Goal: Find specific page/section: Find specific page/section

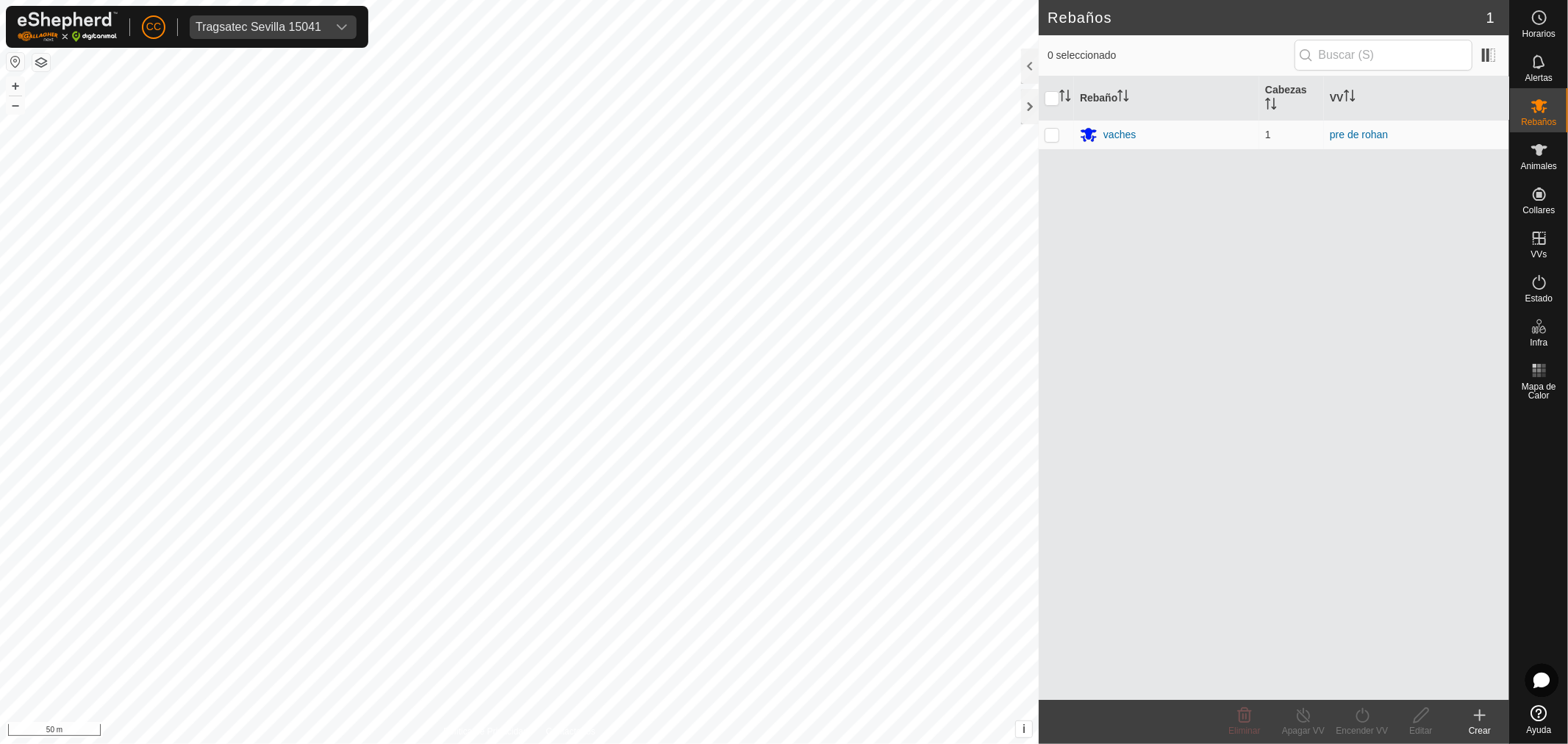
click at [259, 23] on div "Tragsatec Sevilla 15041" at bounding box center [258, 27] width 126 height 11
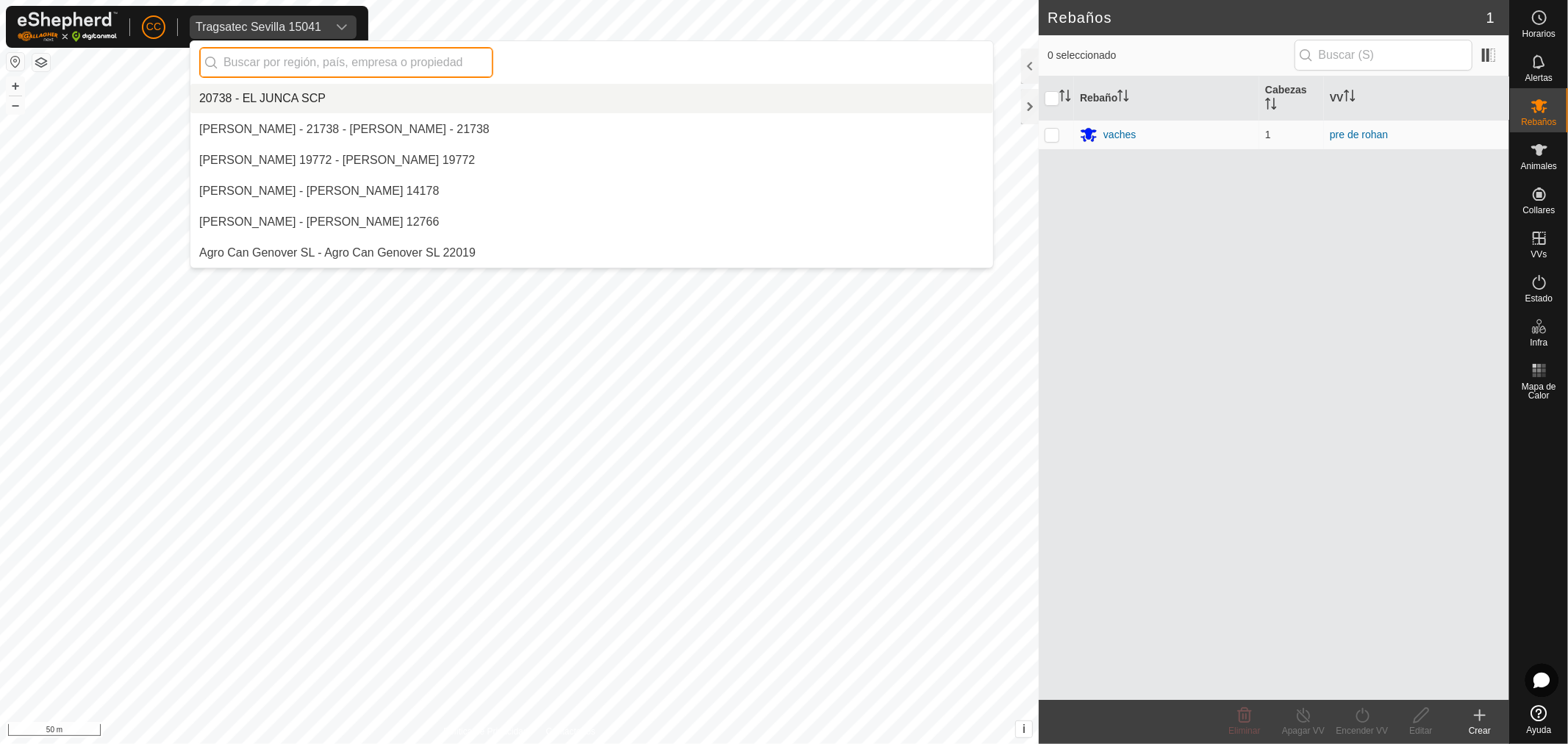
scroll to position [10336, 0]
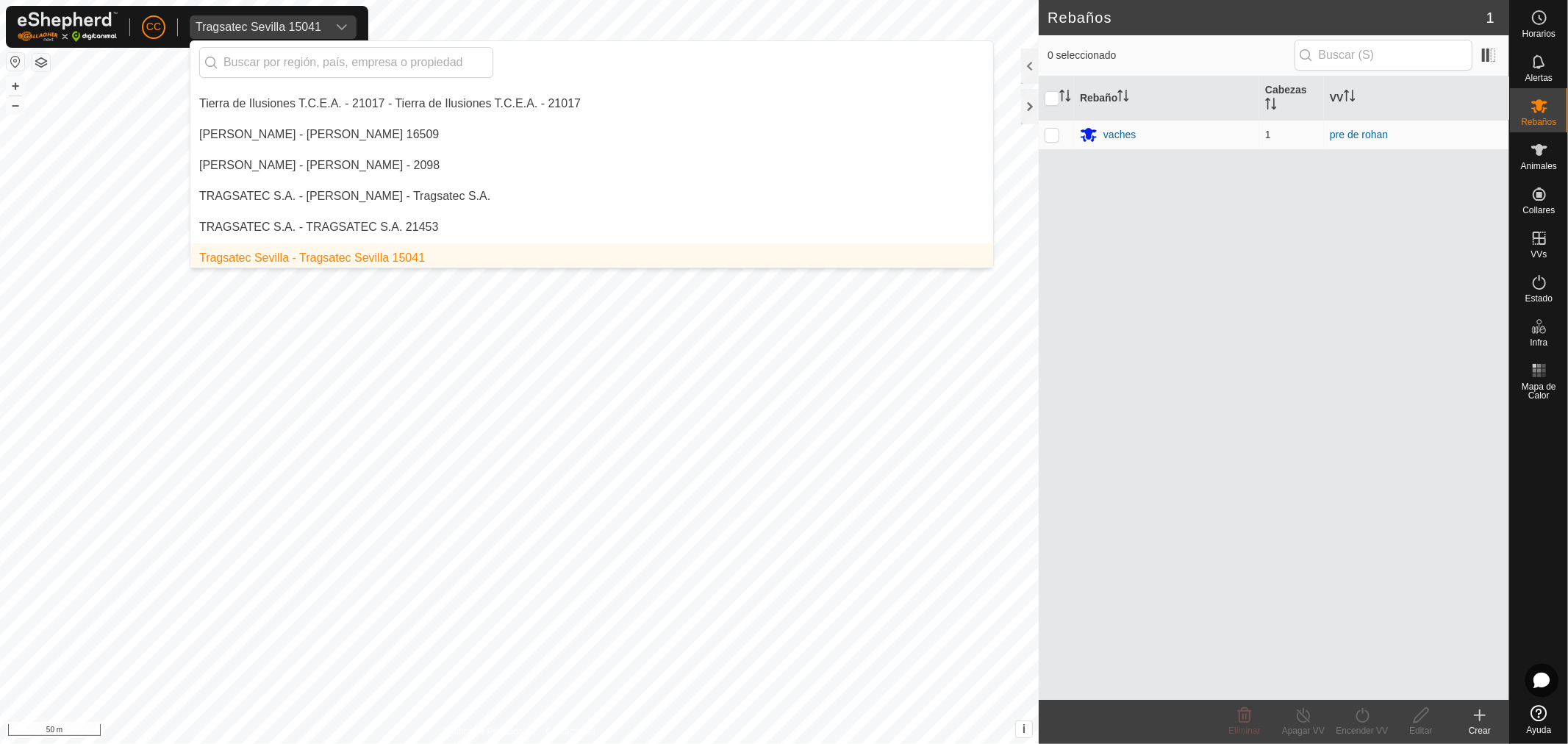
click at [259, 23] on div "Tragsatec Sevilla 15041" at bounding box center [258, 27] width 126 height 11
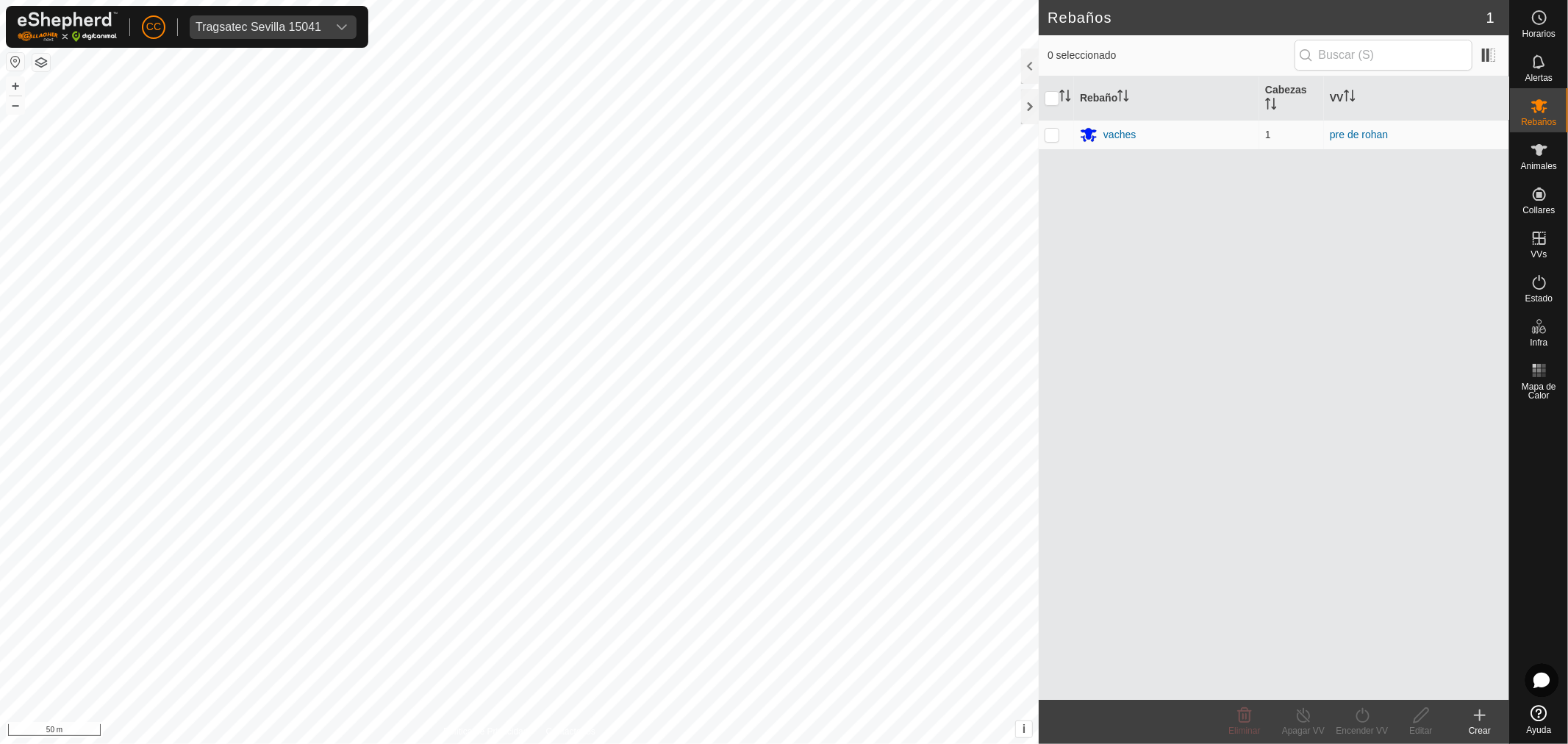
scroll to position [0, 0]
click at [260, 23] on div "Tragsatec Sevilla 15041" at bounding box center [258, 27] width 126 height 11
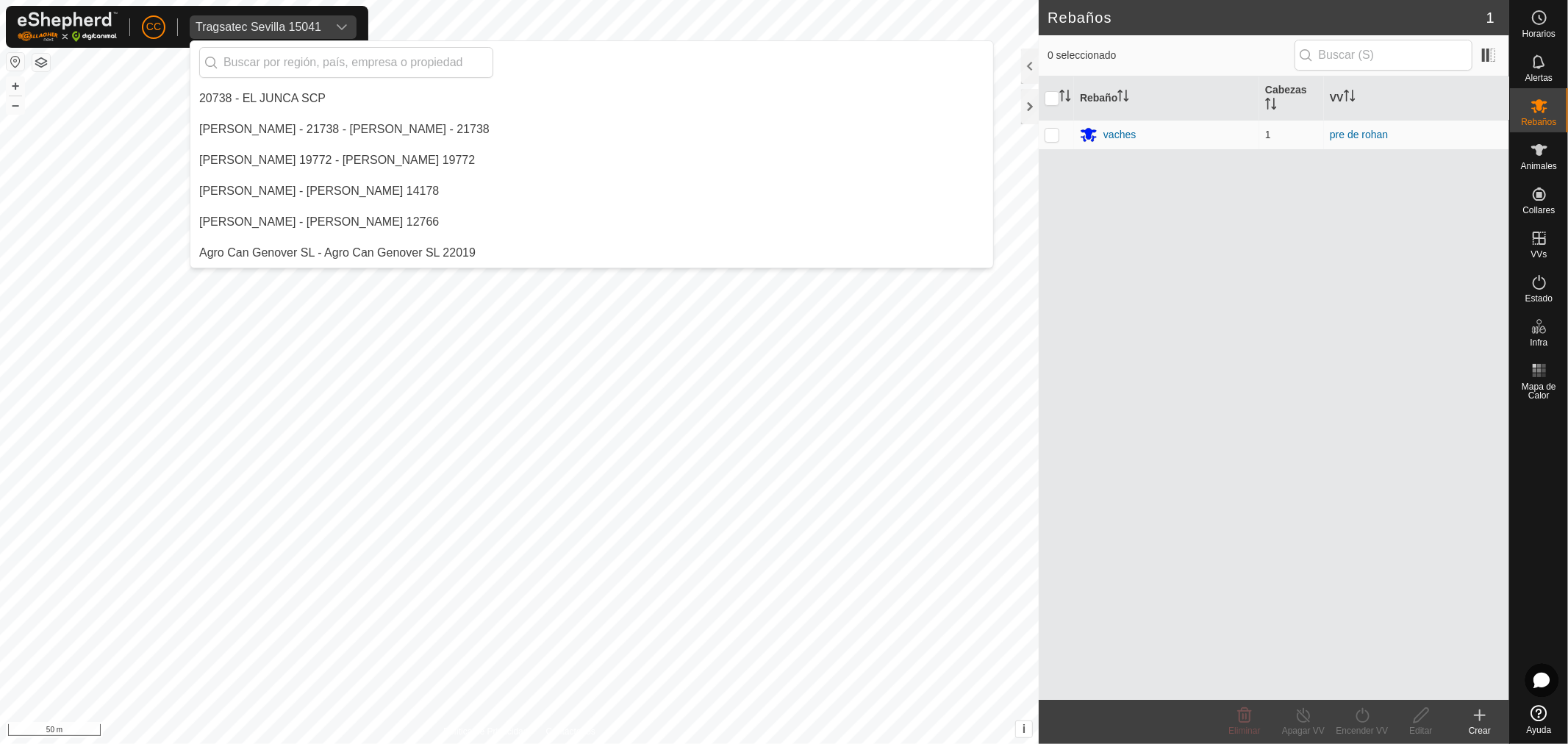
scroll to position [10336, 0]
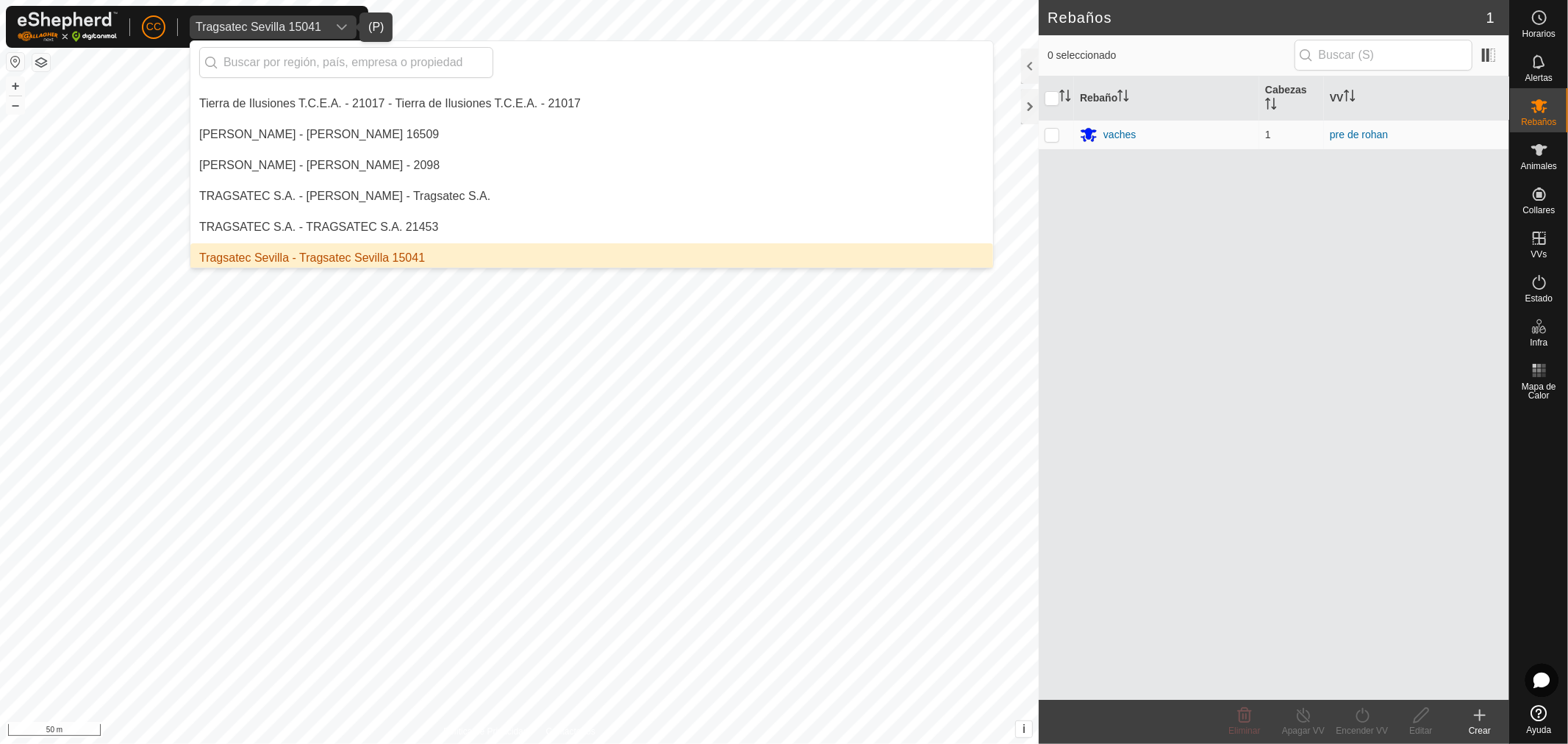
click at [336, 248] on li "Tragsatec Sevilla - Tragsatec Sevilla 15041" at bounding box center [592, 258] width 803 height 29
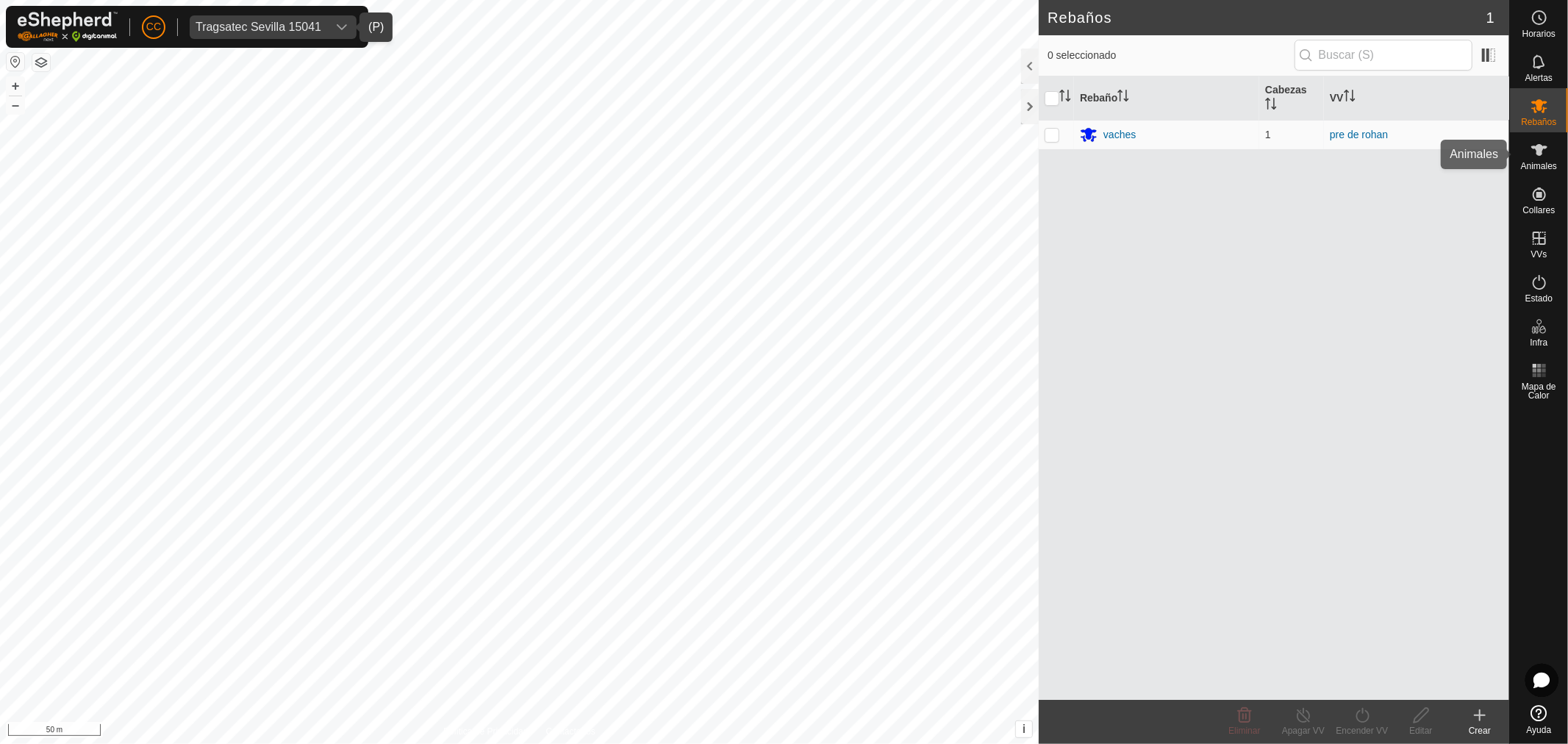
click at [1536, 162] on span "Animales" at bounding box center [1539, 166] width 36 height 9
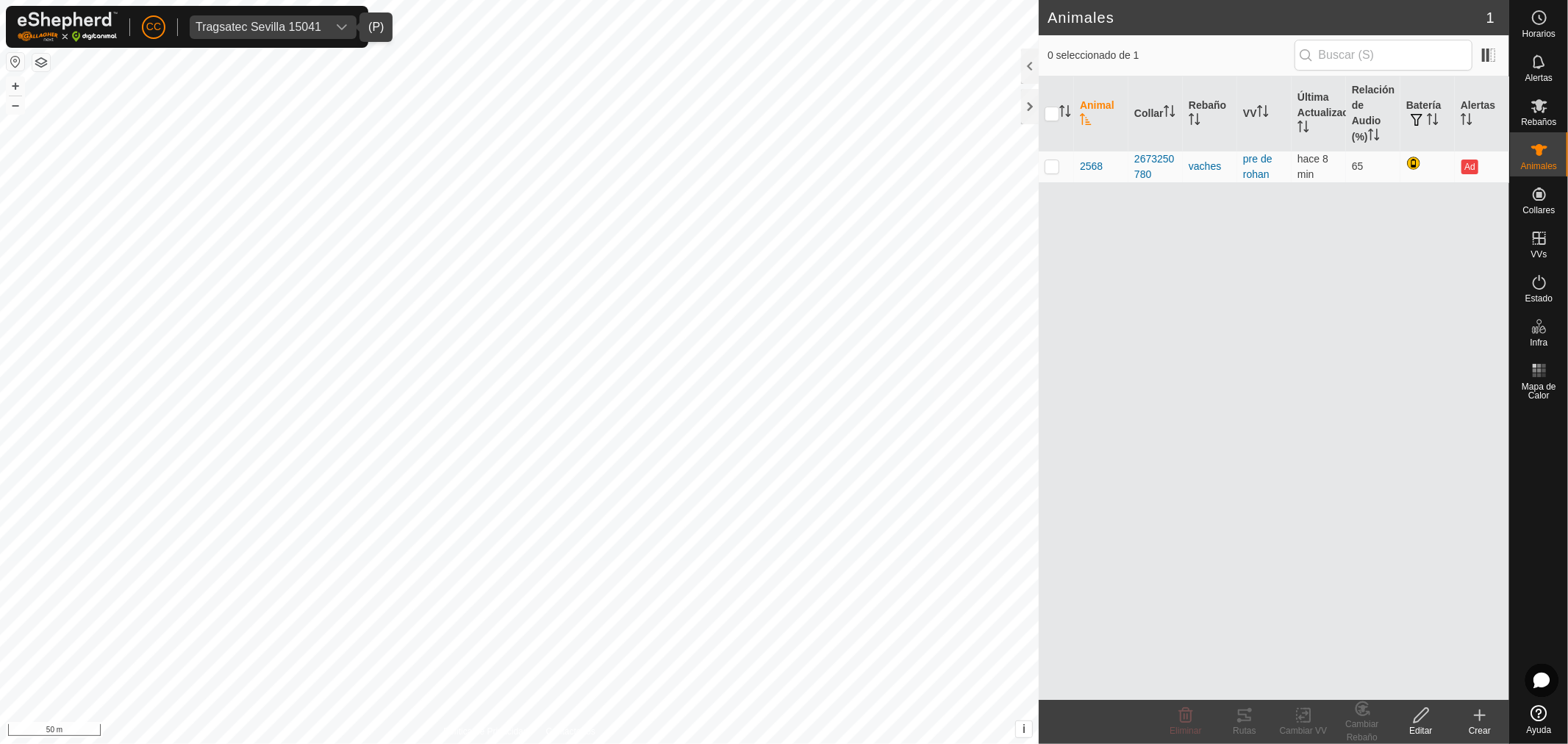
click at [337, 23] on icon "dropdown trigger" at bounding box center [342, 27] width 11 height 11
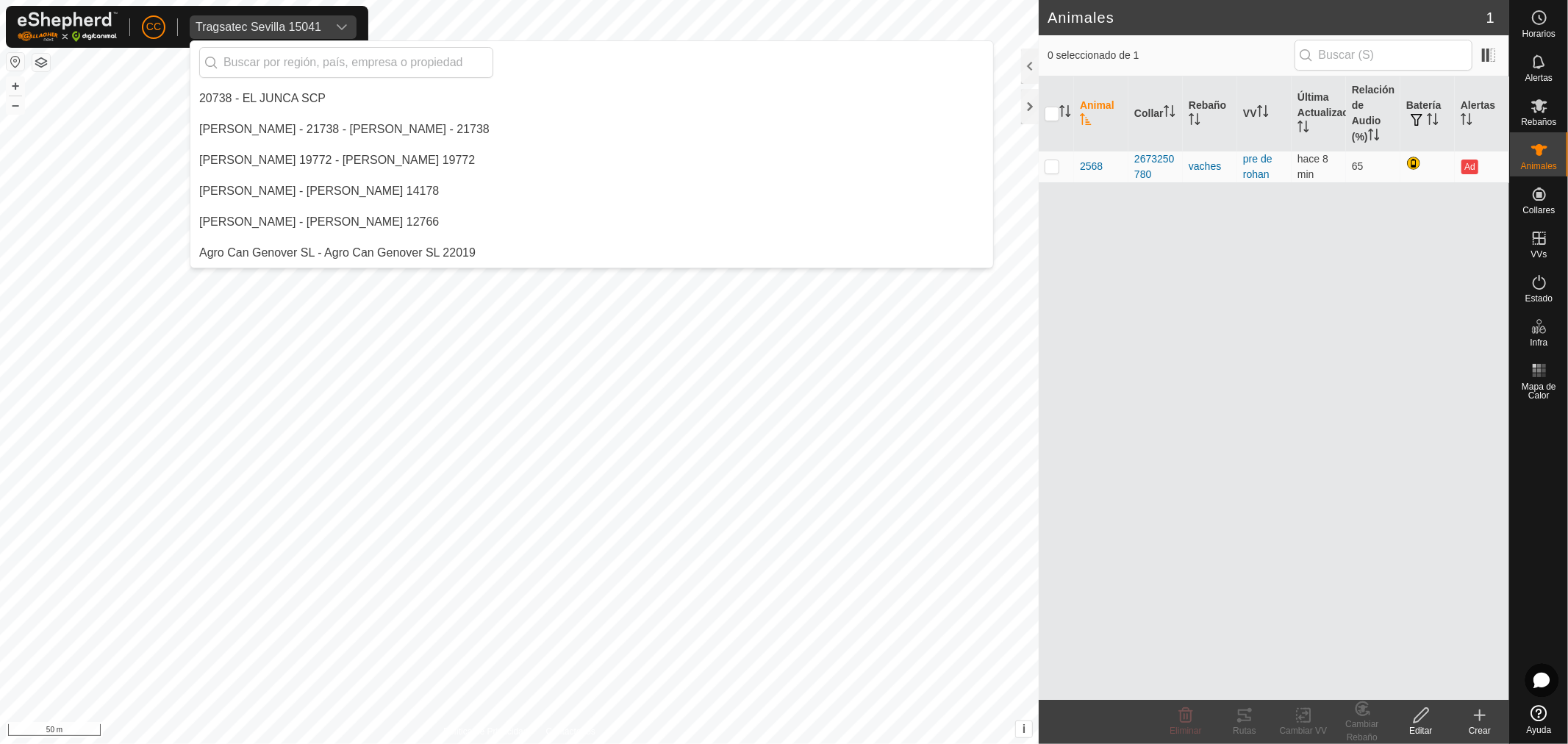
scroll to position [10336, 0]
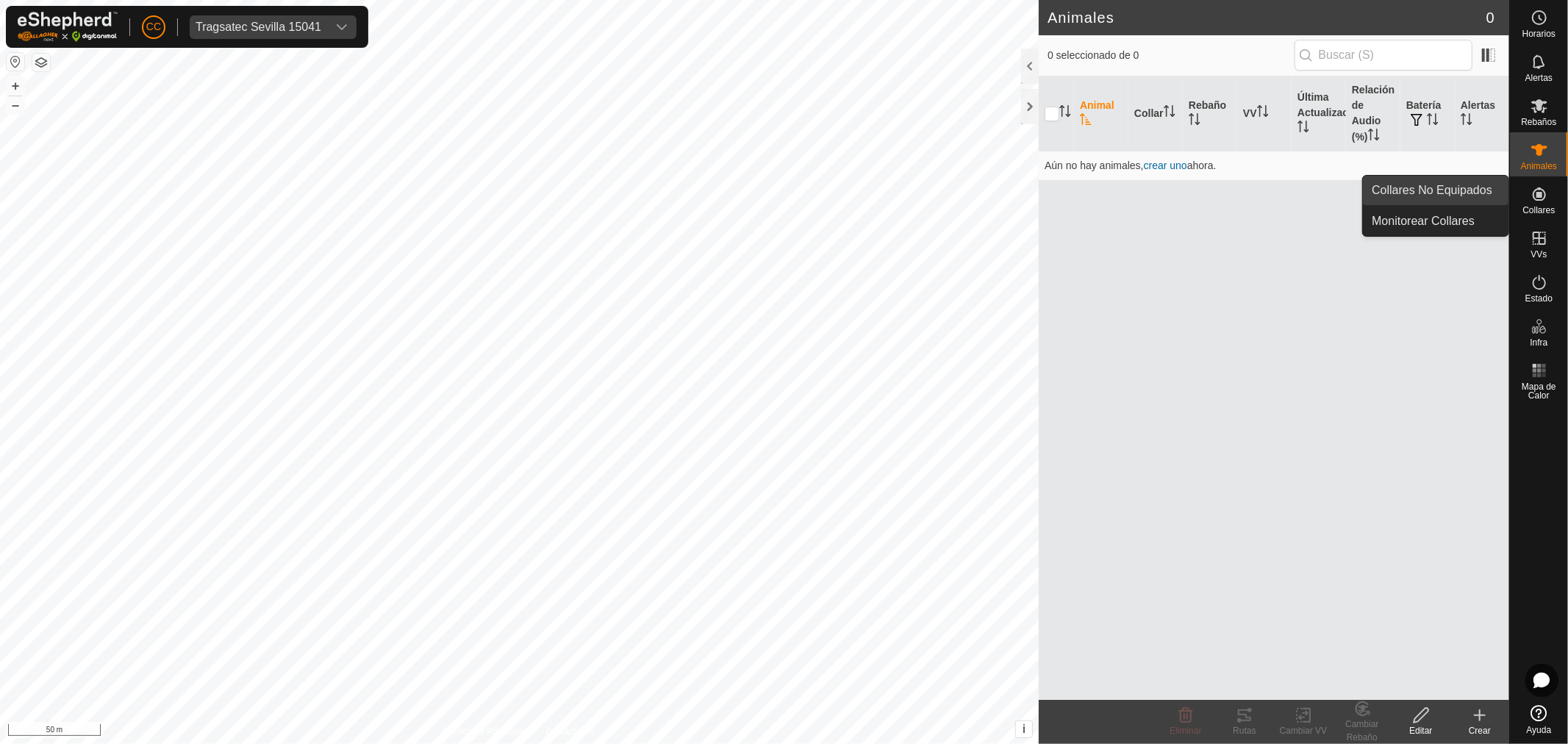
click at [1446, 177] on link "Collares No Equipados" at bounding box center [1435, 191] width 145 height 29
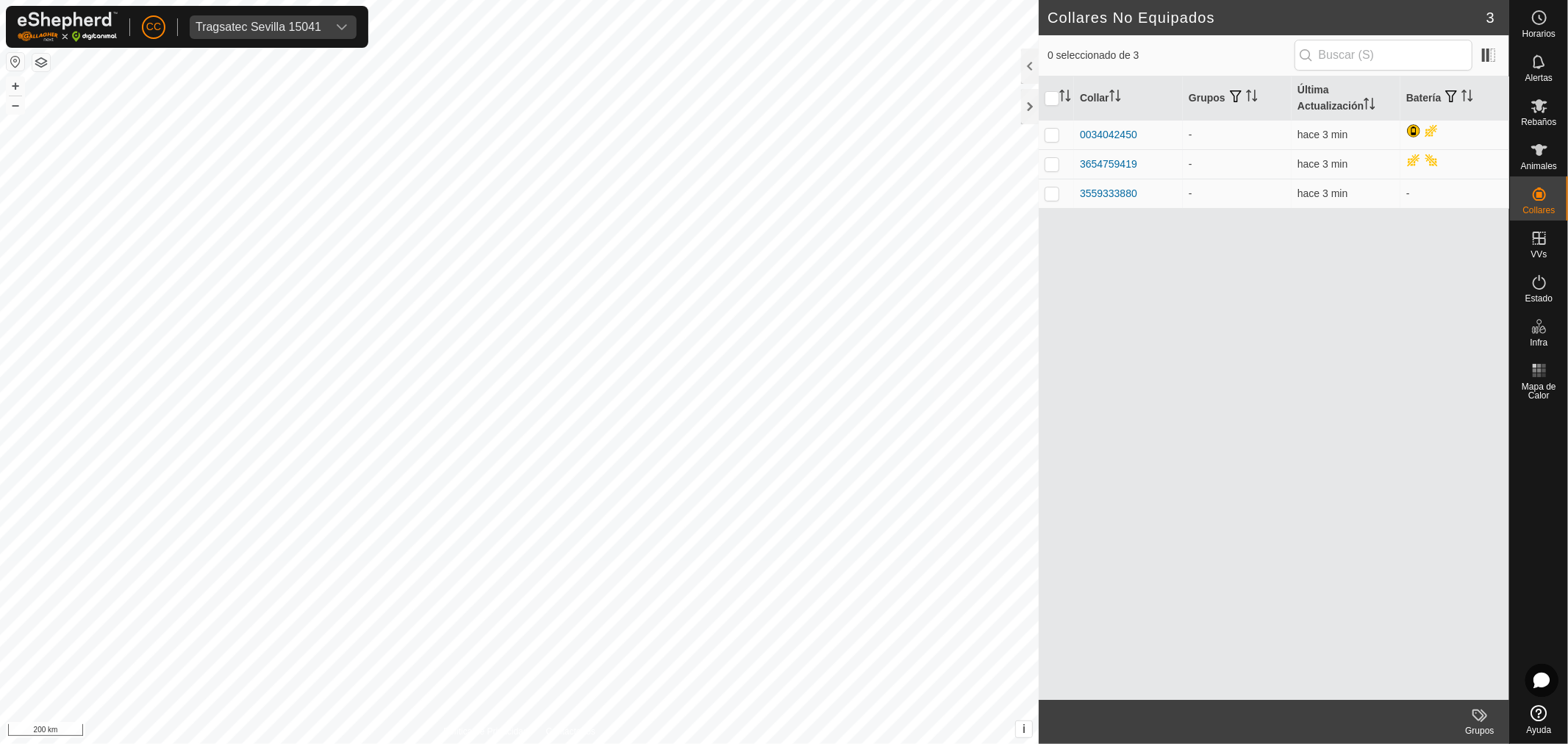
click at [347, 26] on icon "dropdown trigger" at bounding box center [342, 27] width 11 height 11
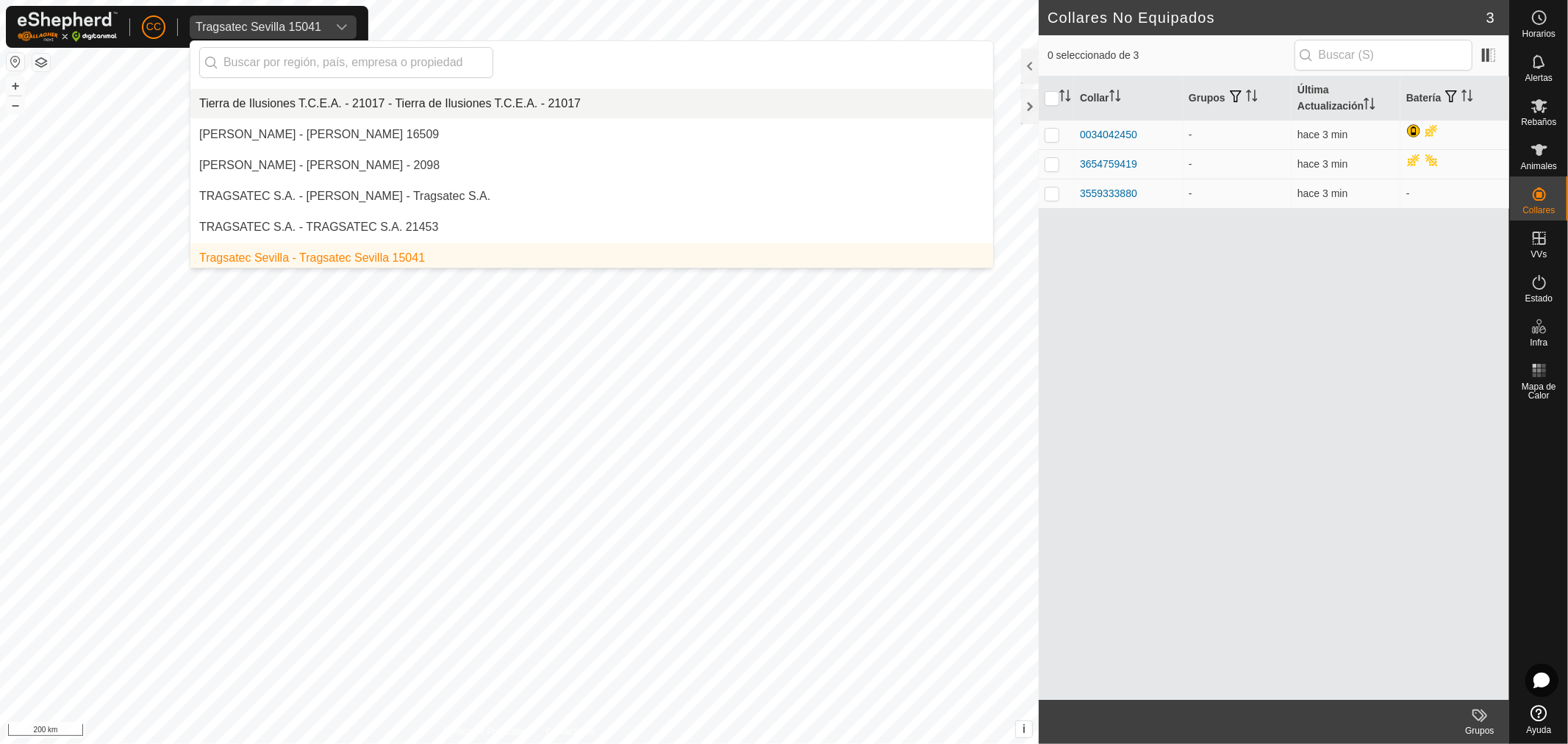
scroll to position [10404, 0]
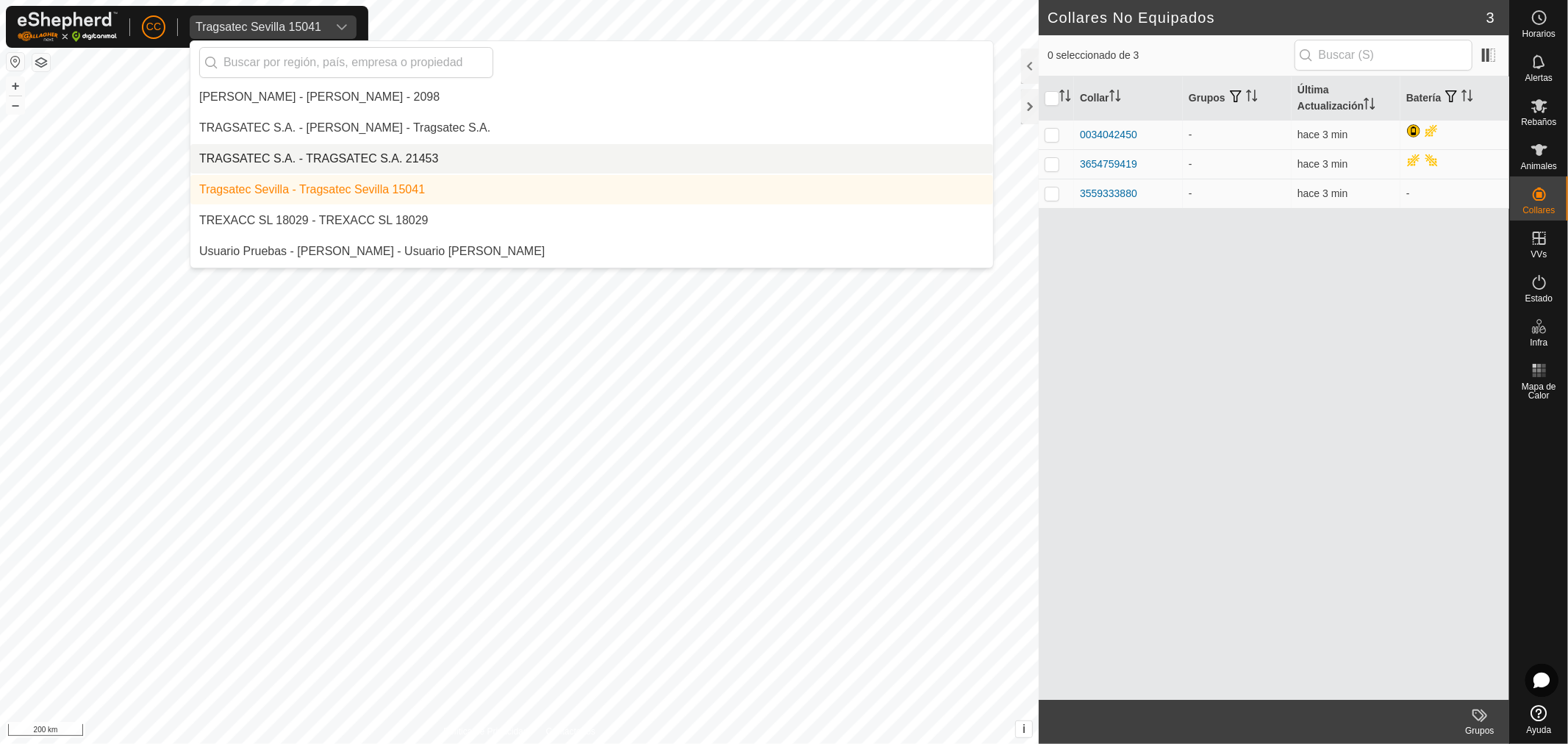
click at [416, 153] on li "TRAGSATEC S.A. - TRAGSATEC S.A. 21453" at bounding box center [592, 159] width 803 height 29
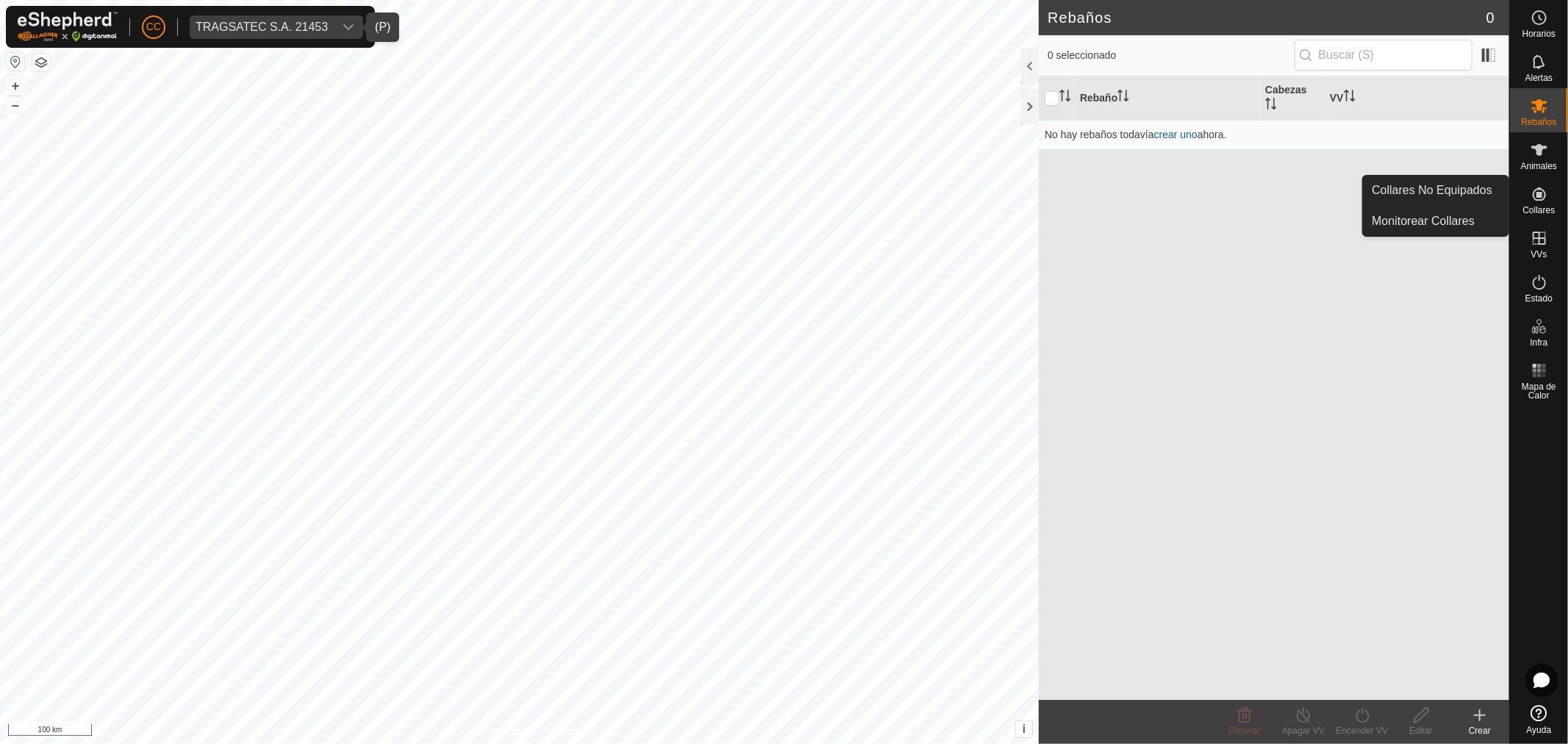
click at [1540, 196] on icon at bounding box center [1540, 194] width 13 height 13
click at [1474, 183] on link "Collares No Equipados" at bounding box center [1435, 191] width 145 height 29
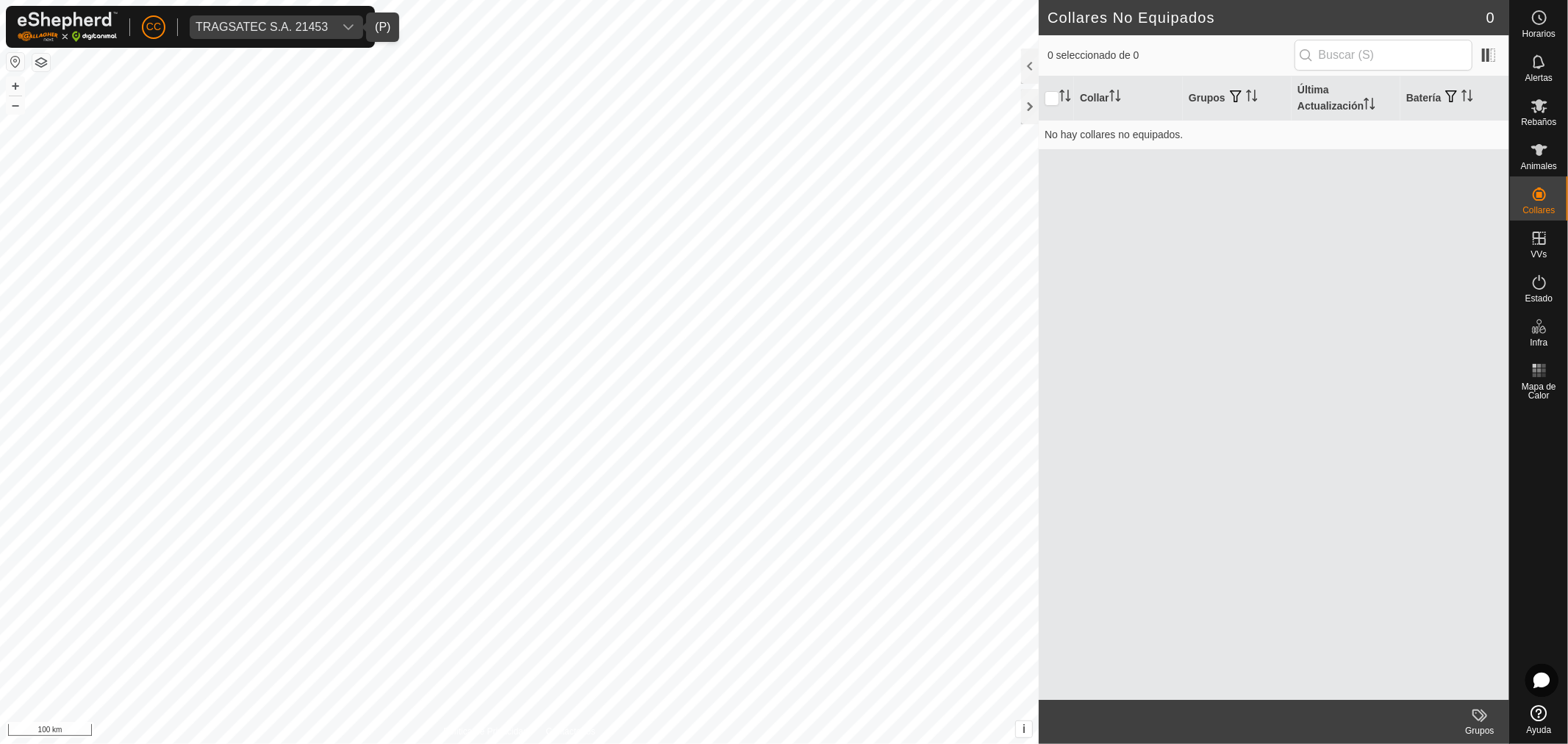
click at [303, 35] on span "TRAGSATEC S.A. 21453" at bounding box center [262, 27] width 144 height 24
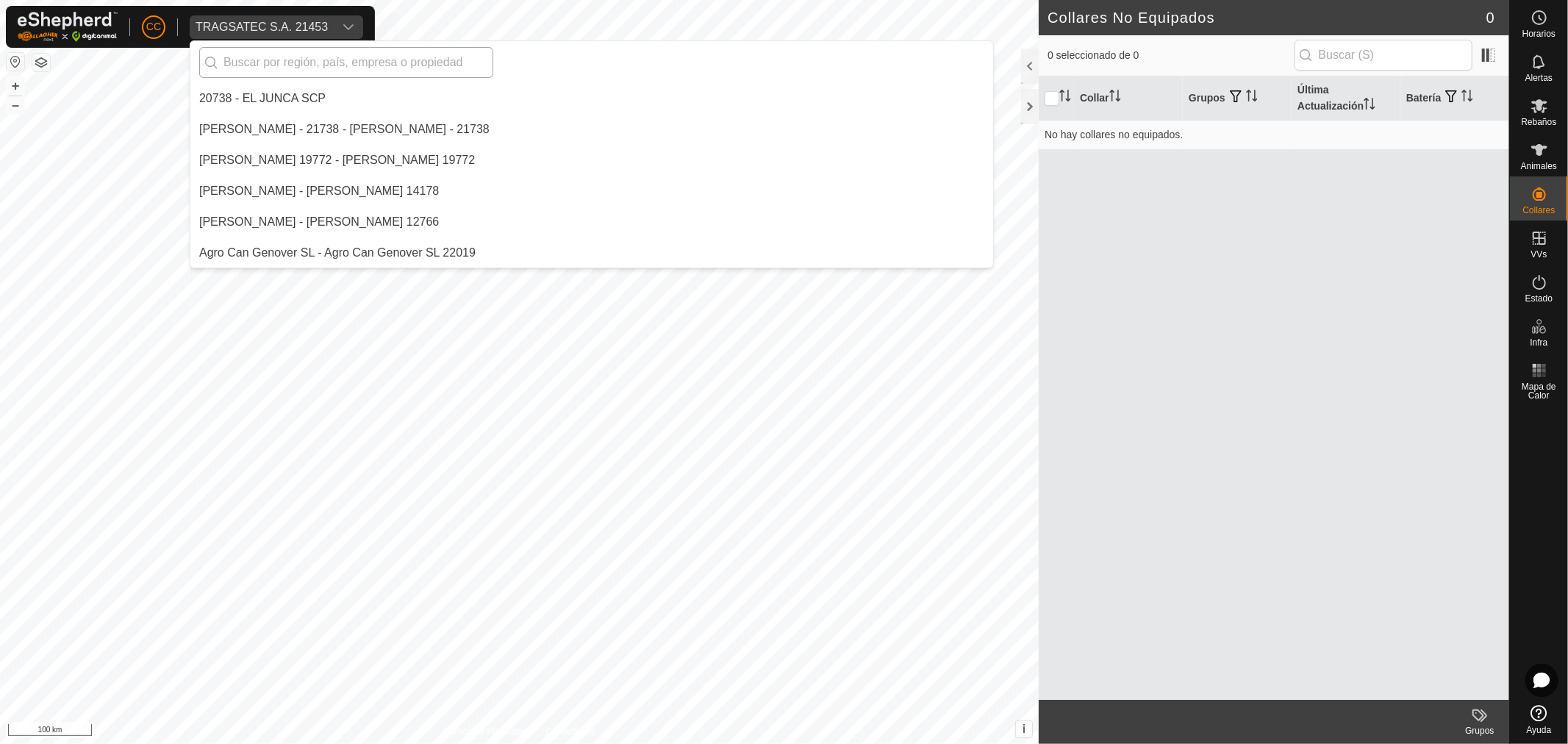
scroll to position [10305, 0]
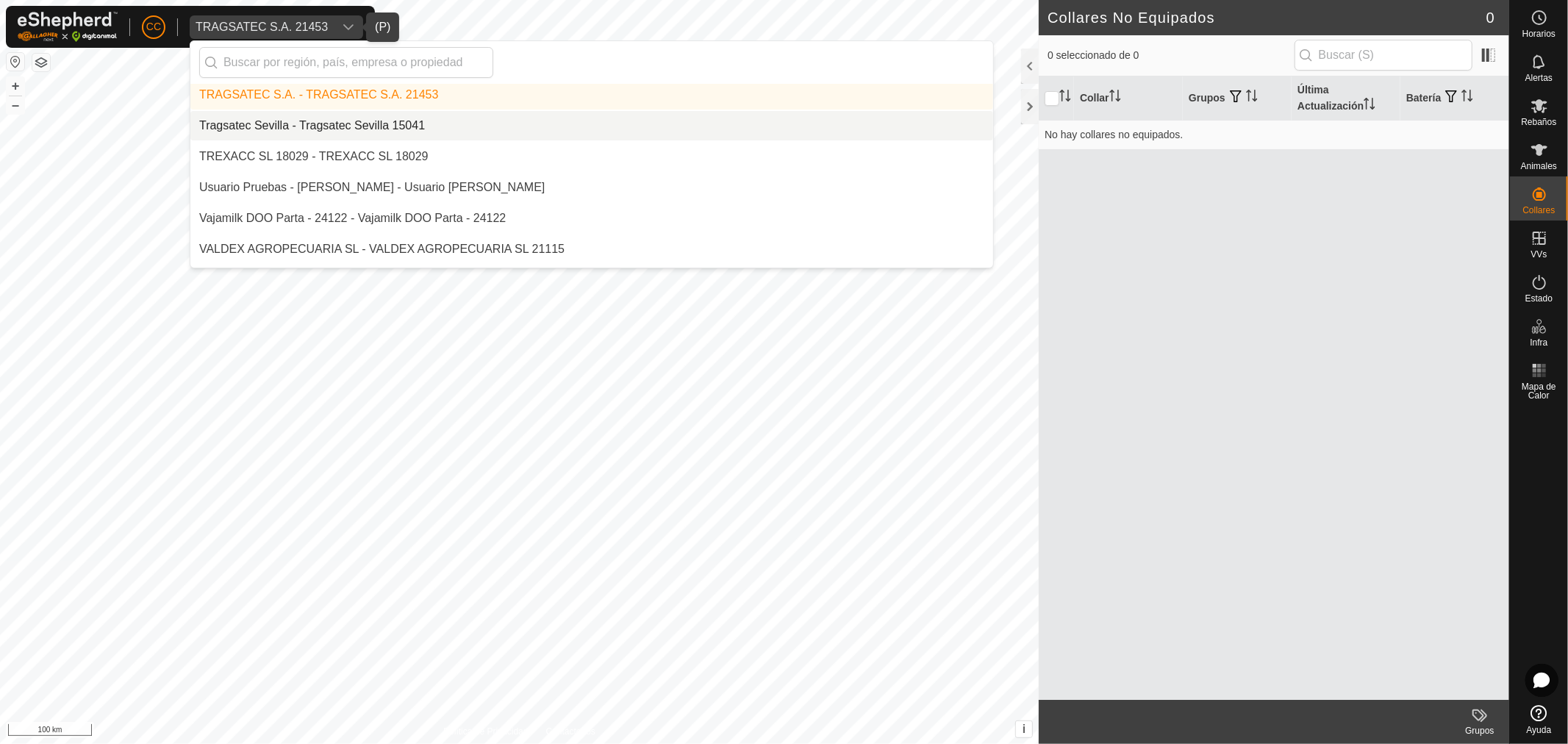
click at [325, 118] on li "Tragsatec Sevilla - Tragsatec Sevilla 15041" at bounding box center [592, 126] width 803 height 29
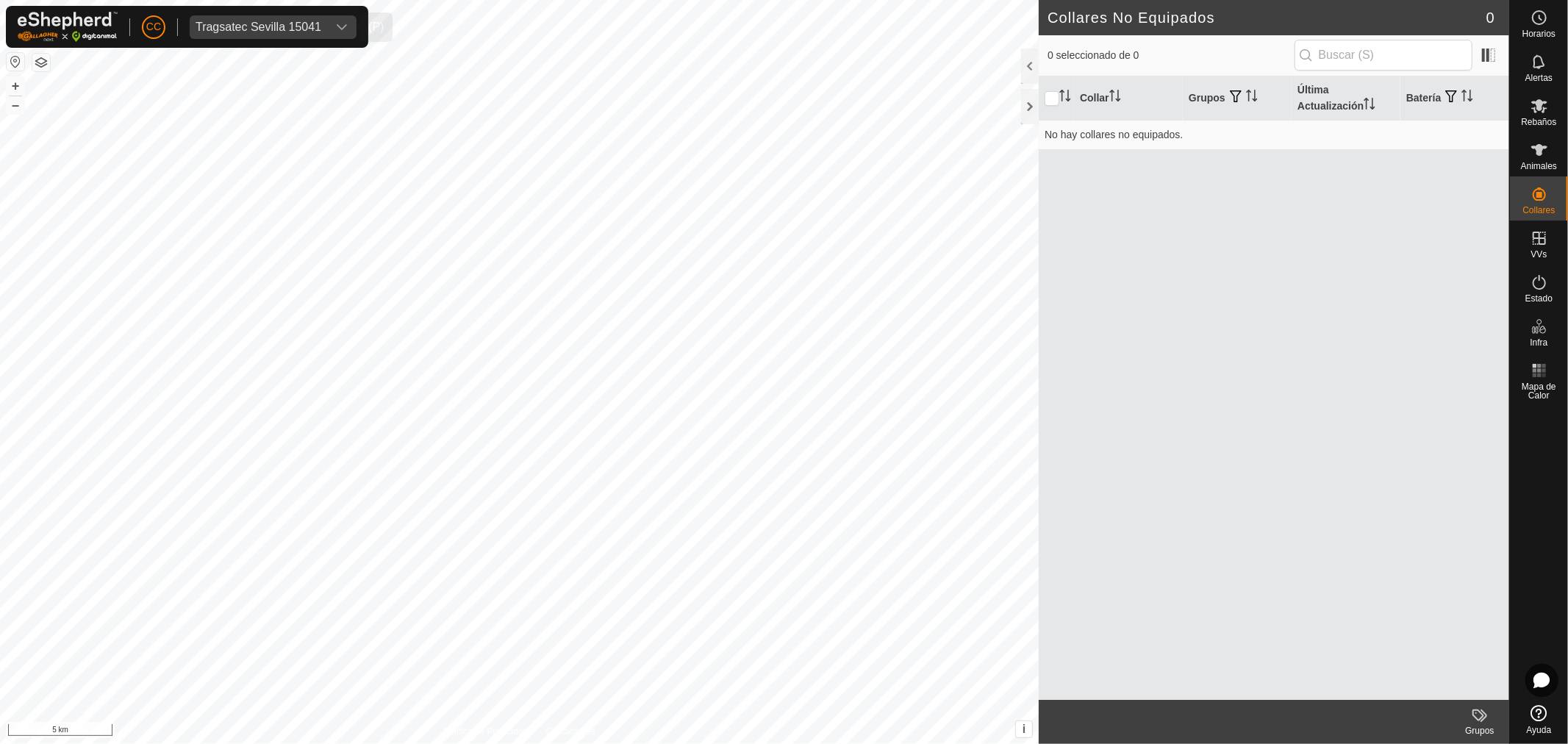
scroll to position [10459, 0]
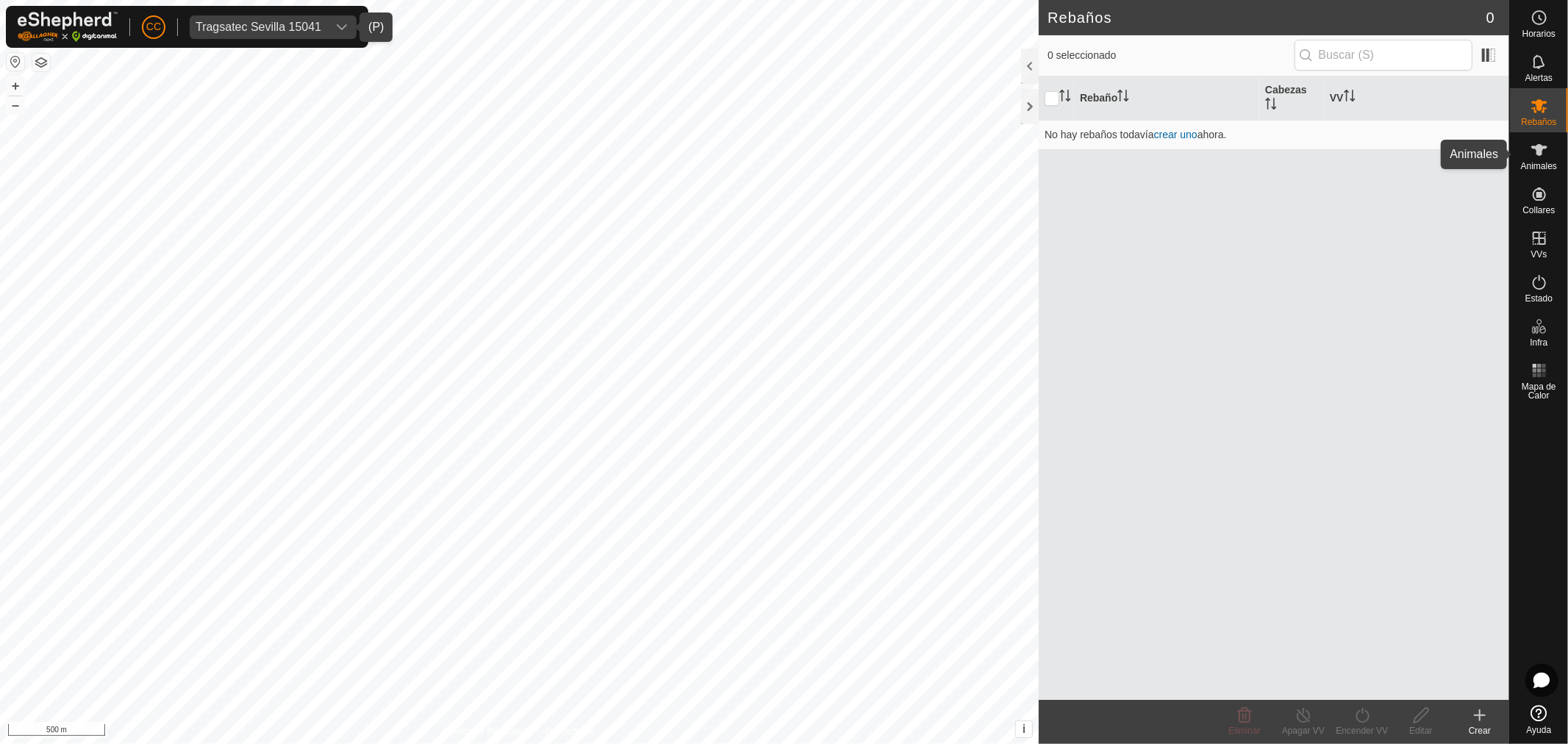
click at [1534, 143] on icon at bounding box center [1540, 150] width 18 height 18
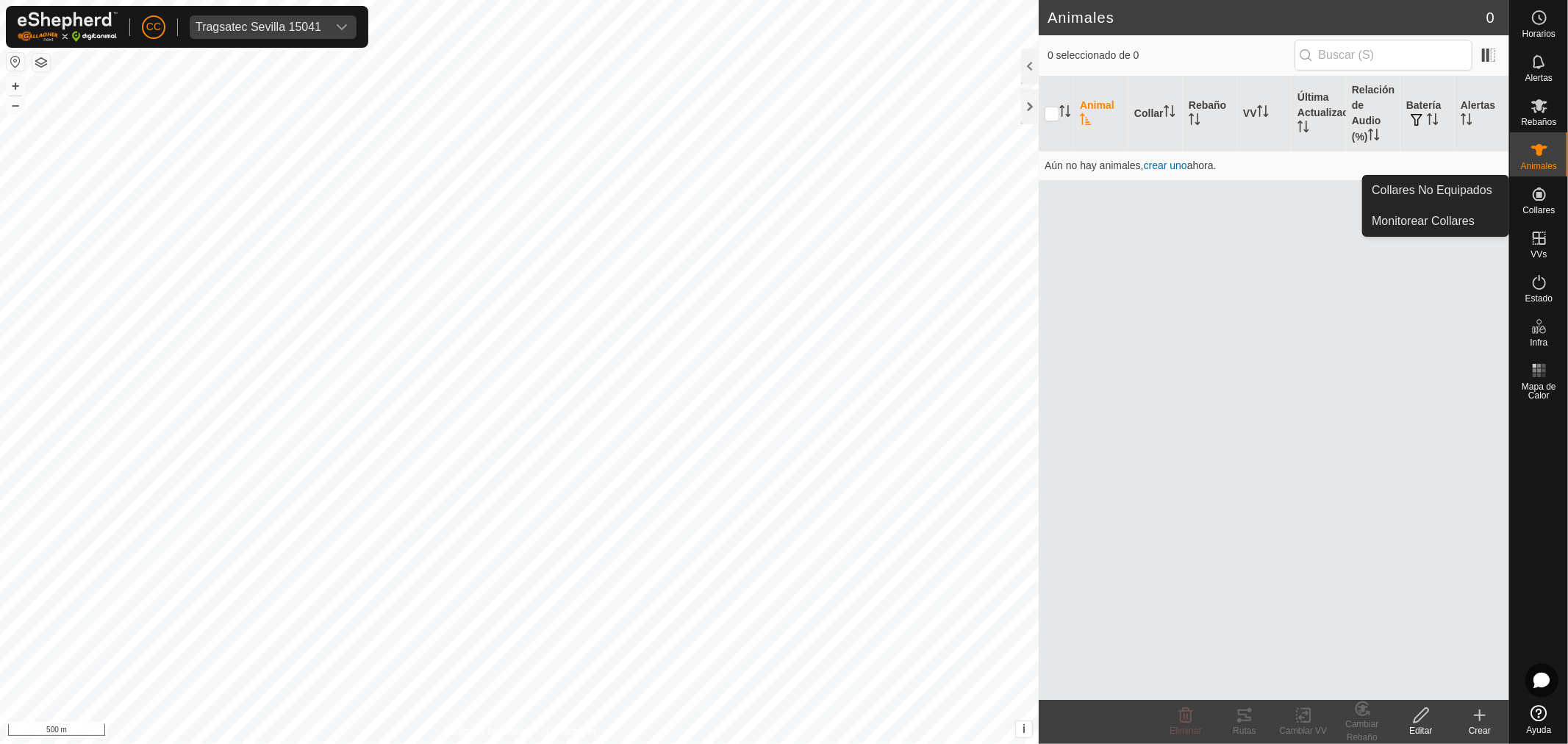
click at [1535, 215] on div "Collares" at bounding box center [1540, 198] width 58 height 44
click at [1473, 197] on link "Collares No Equipados" at bounding box center [1435, 191] width 145 height 29
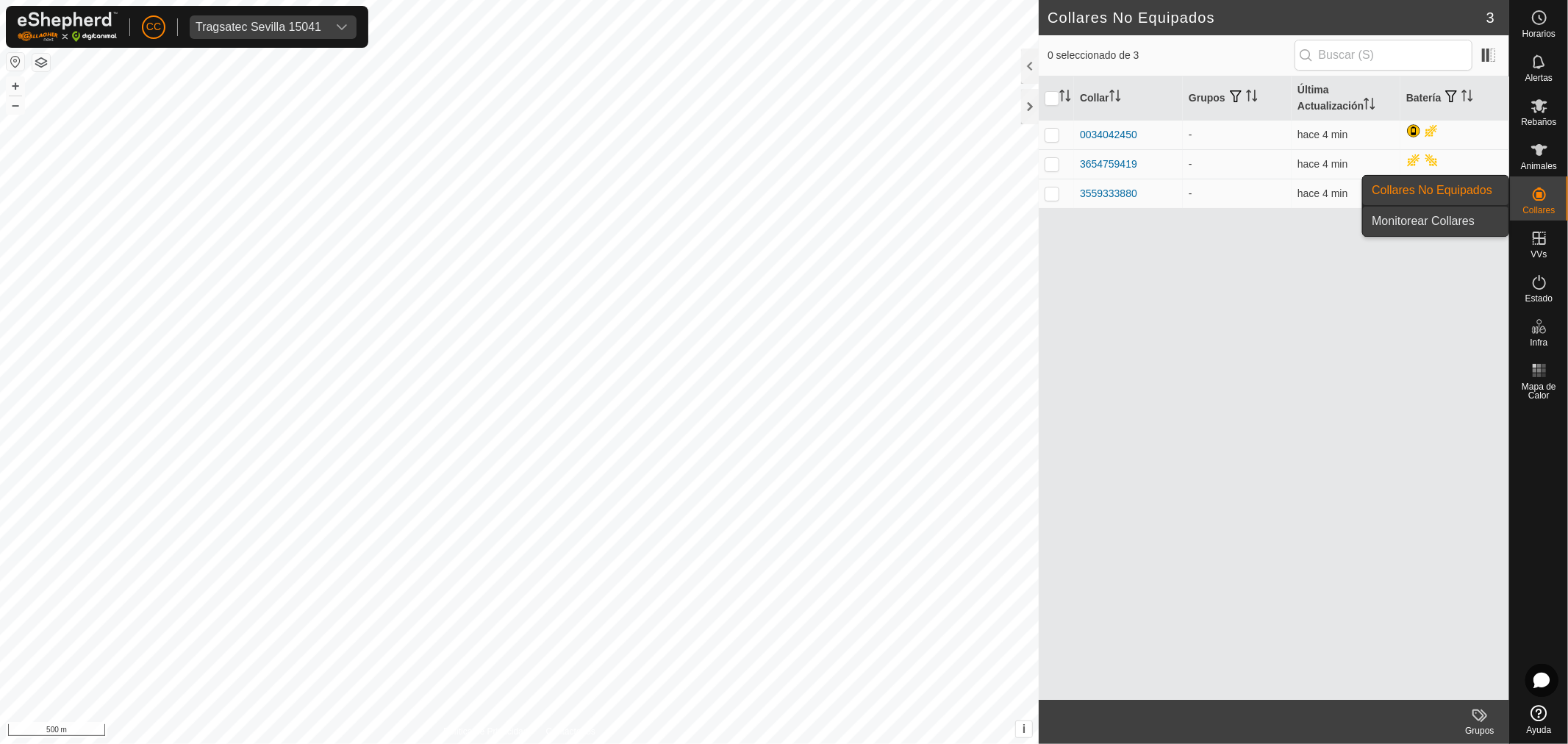
click at [1488, 217] on link "Monitorear Collares" at bounding box center [1435, 221] width 145 height 29
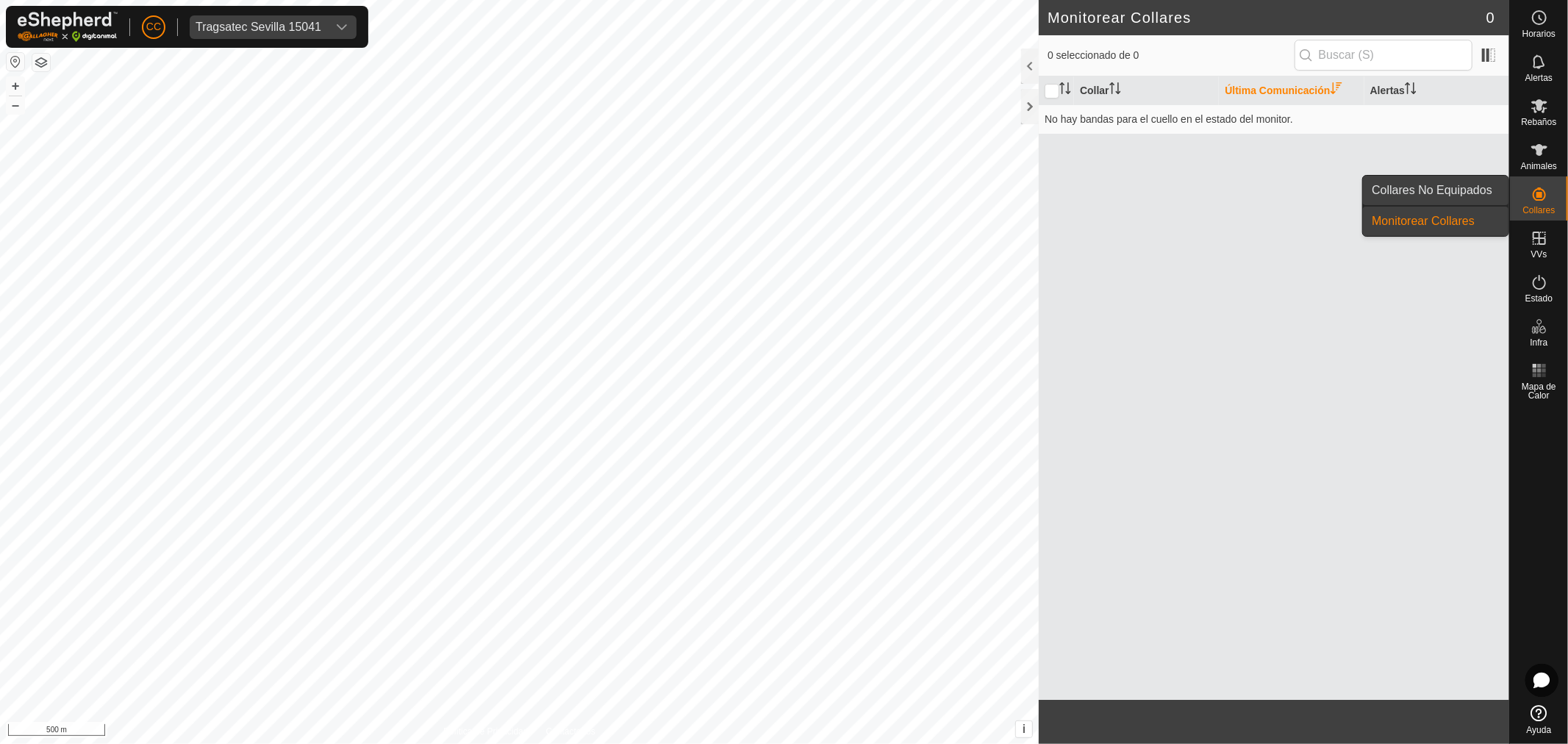
click at [1484, 192] on link "Collares No Equipados" at bounding box center [1435, 191] width 145 height 29
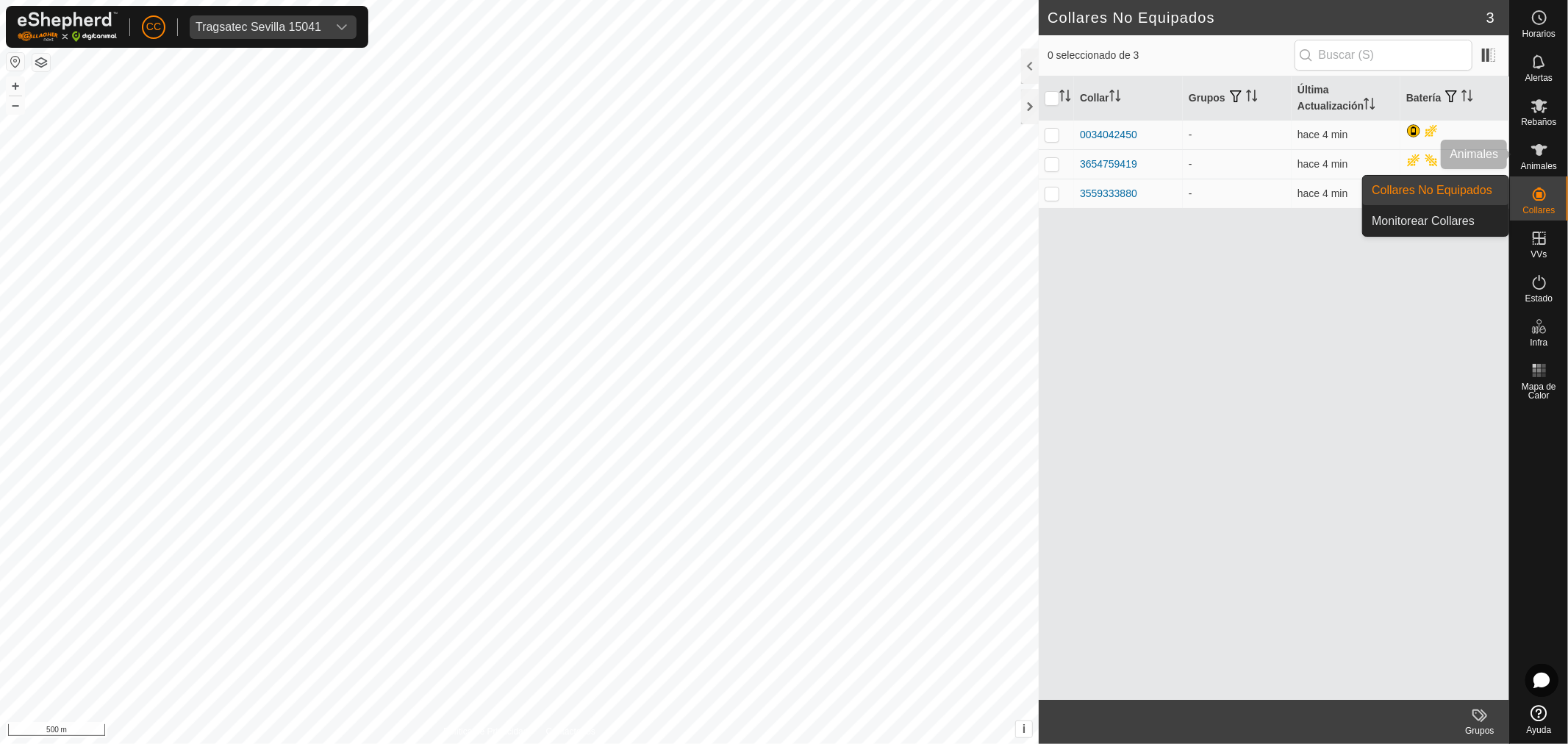
click at [1539, 171] on div "Animales" at bounding box center [1540, 154] width 58 height 44
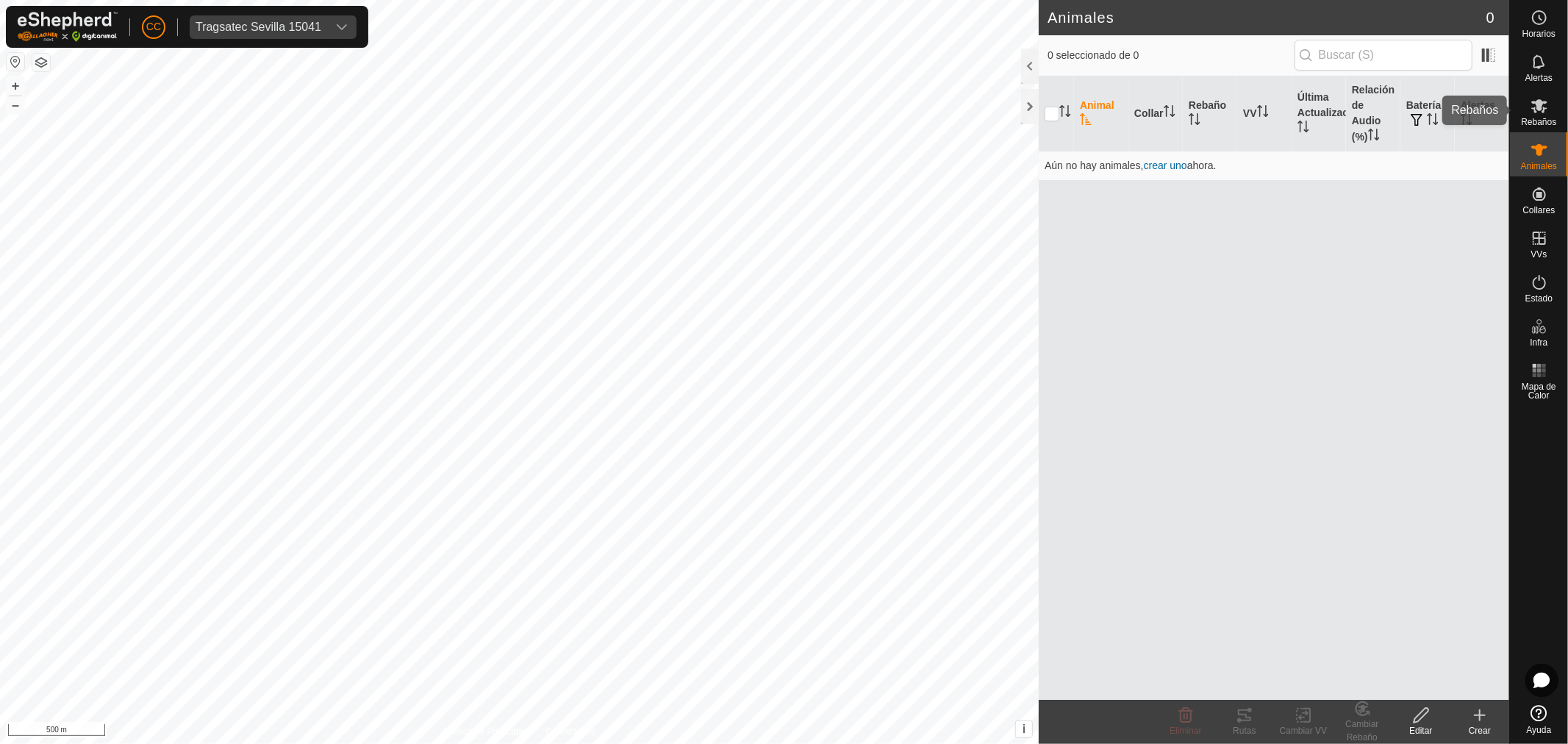
click at [1535, 106] on icon at bounding box center [1540, 106] width 18 height 18
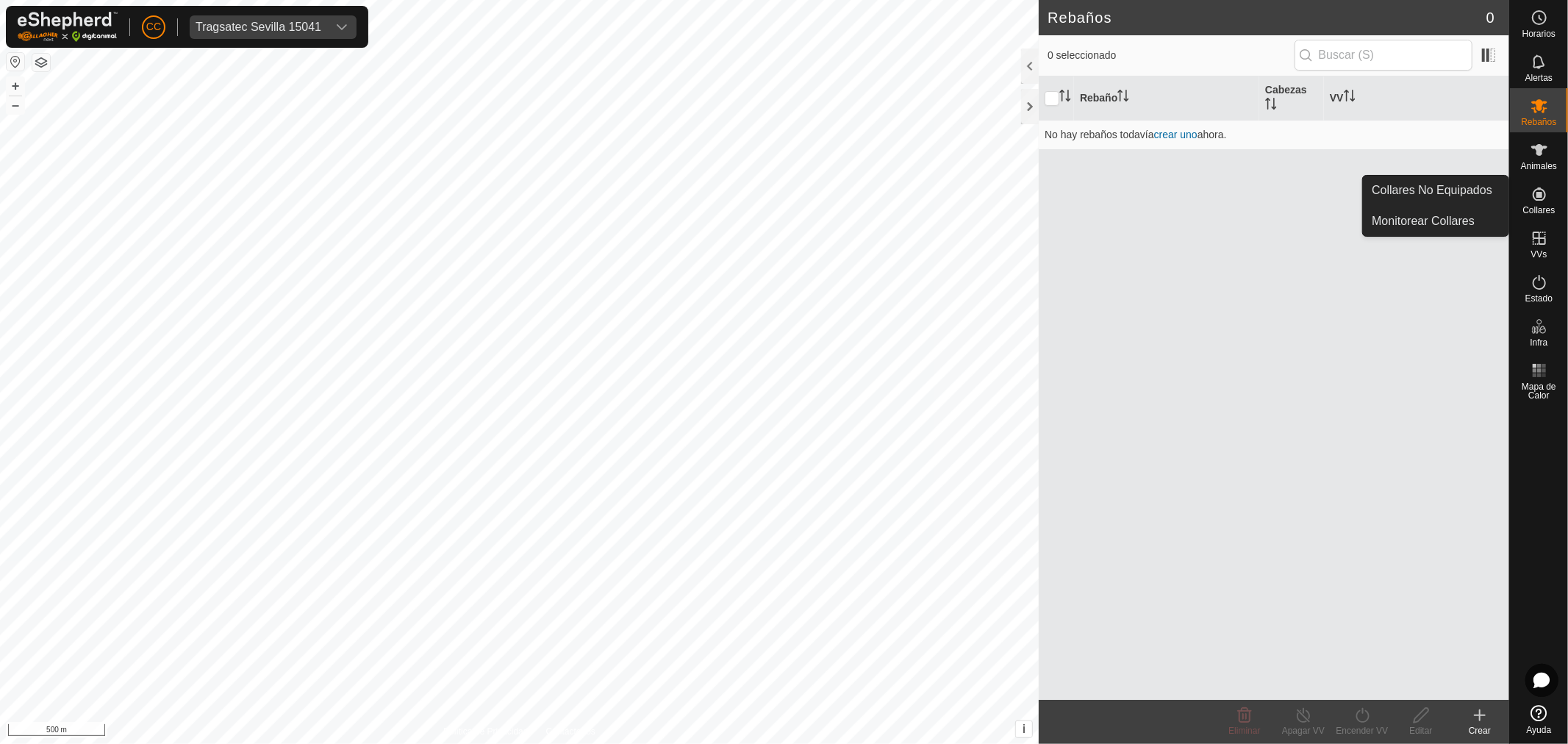
click at [1468, 194] on link "Collares No Equipados" at bounding box center [1435, 191] width 145 height 29
